Goal: Obtain resource: Download file/media

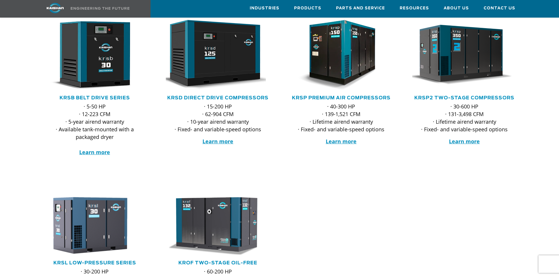
scroll to position [88, 0]
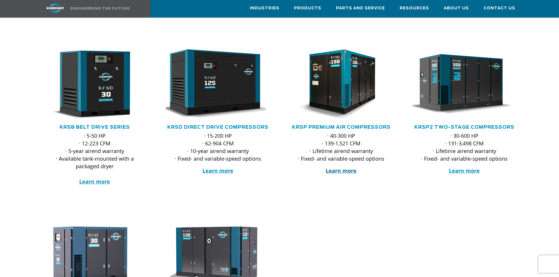
click at [335, 167] on strong "Learn more" at bounding box center [340, 170] width 31 height 7
click at [457, 125] on link "KRSP2 Two-Stage Compressors" at bounding box center [464, 127] width 100 height 5
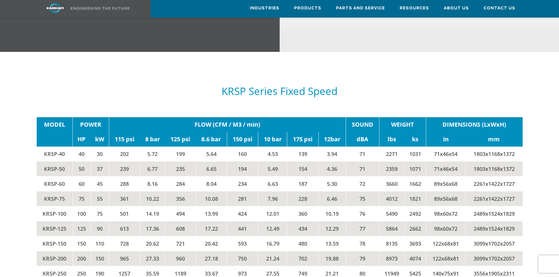
scroll to position [997, 0]
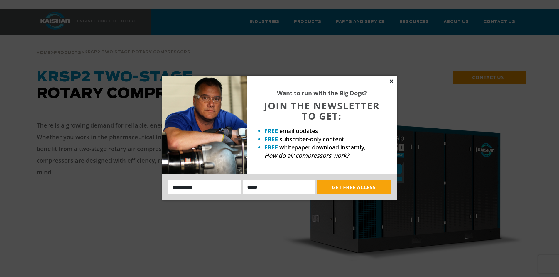
click at [392, 80] on icon at bounding box center [390, 80] width 3 height 3
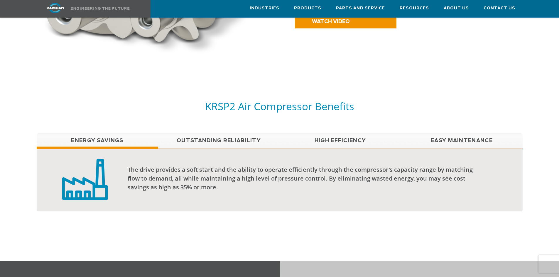
scroll to position [440, 0]
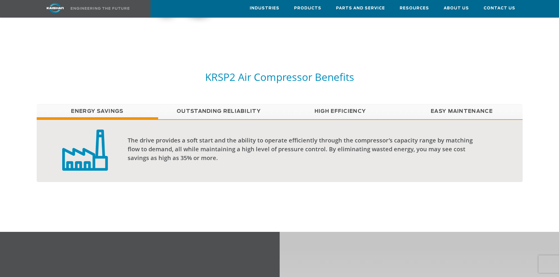
click at [436, 104] on link "Easy Maintenance" at bounding box center [461, 111] width 121 height 15
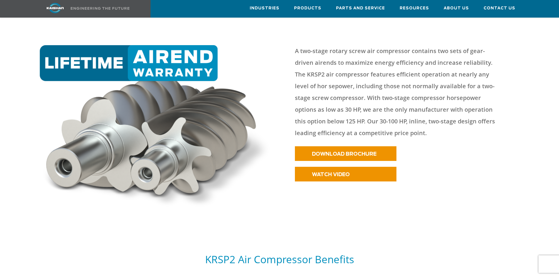
scroll to position [264, 0]
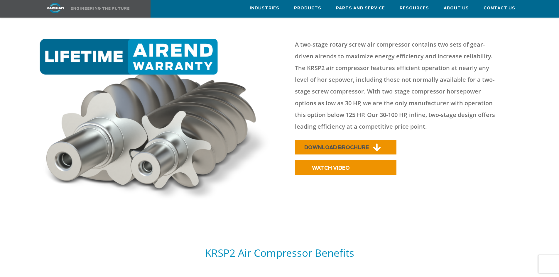
click at [341, 145] on span "DOWNLOAD BROCHURE" at bounding box center [336, 147] width 65 height 5
